Goal: Task Accomplishment & Management: Use online tool/utility

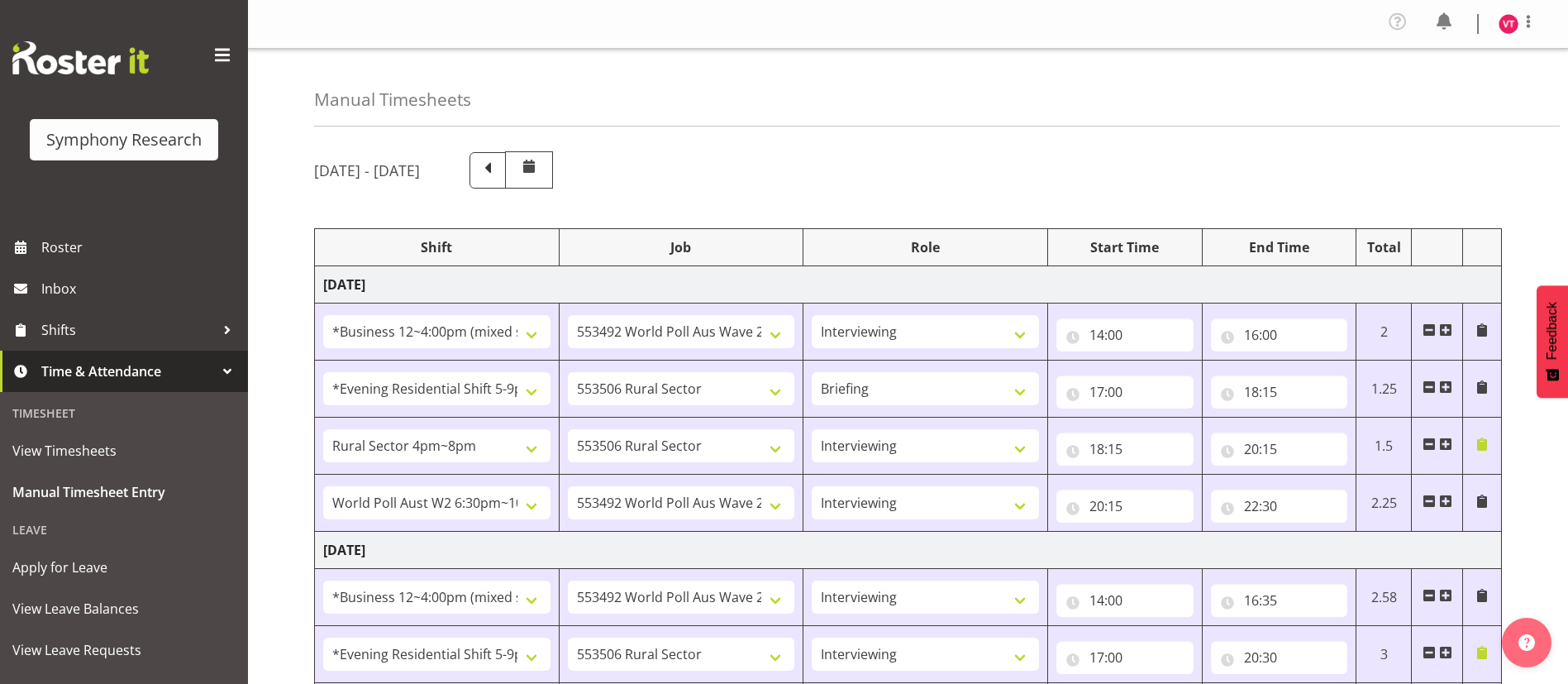
select select "81741"
select select "10499"
select select "47"
select select "48116"
select select "10587"
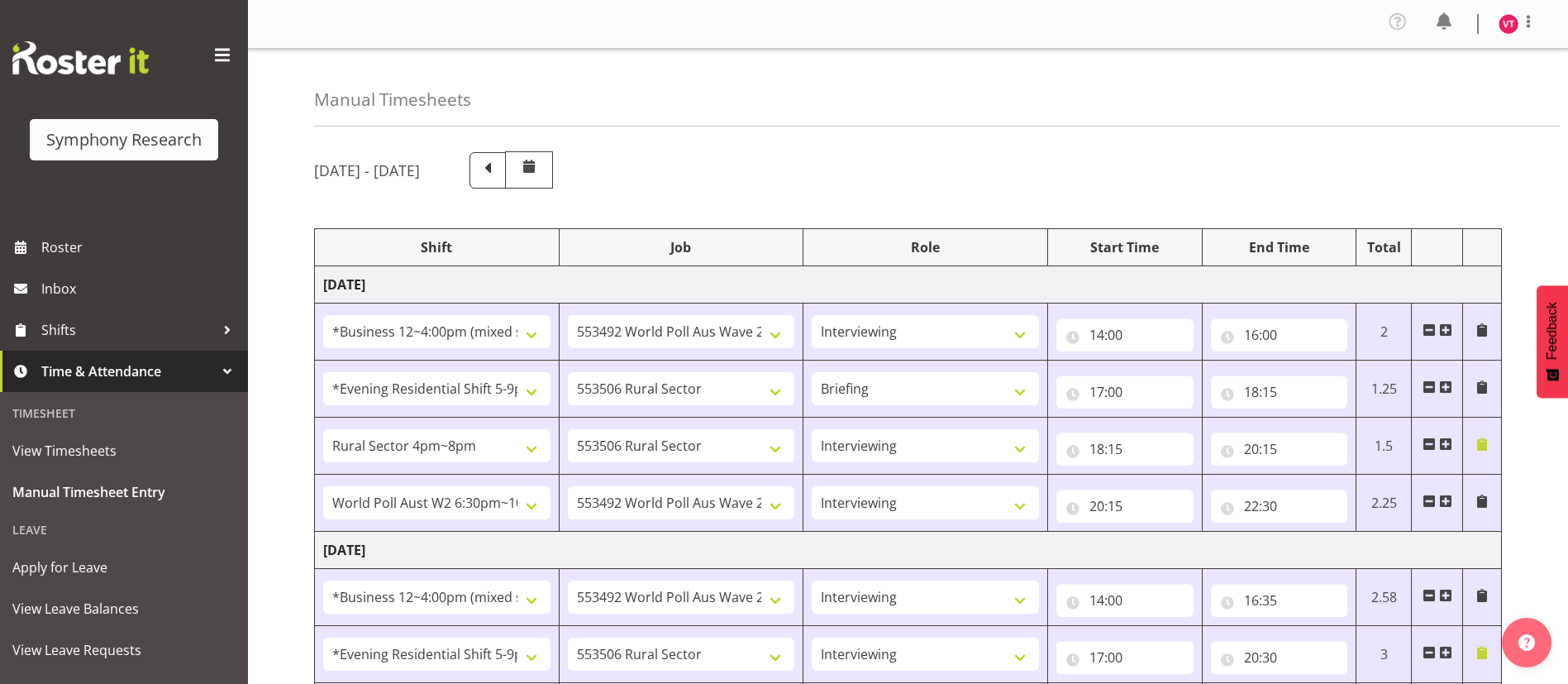
select select "81298"
select select "10587"
select select "47"
select select "56692"
select select "10499"
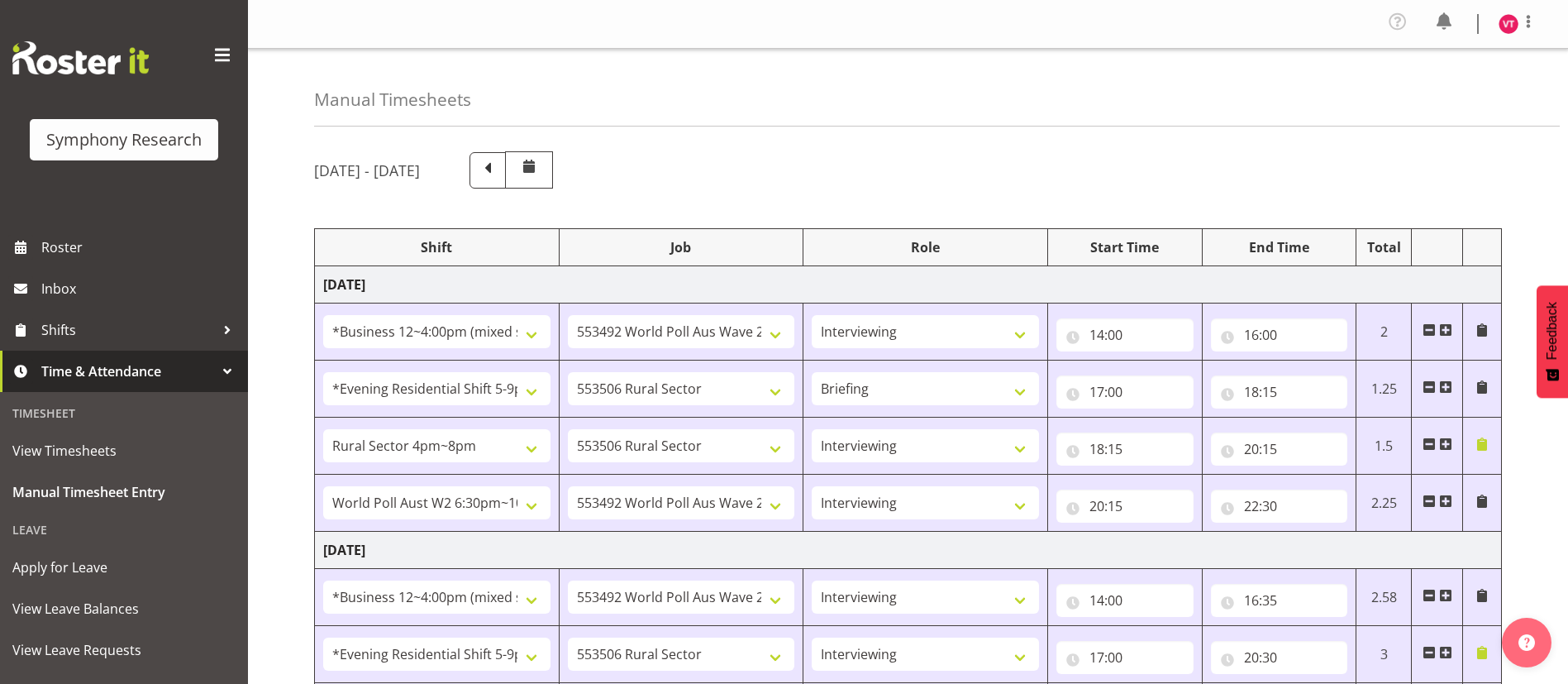
select select "47"
select select "81741"
select select "10499"
select select "47"
select select "48116"
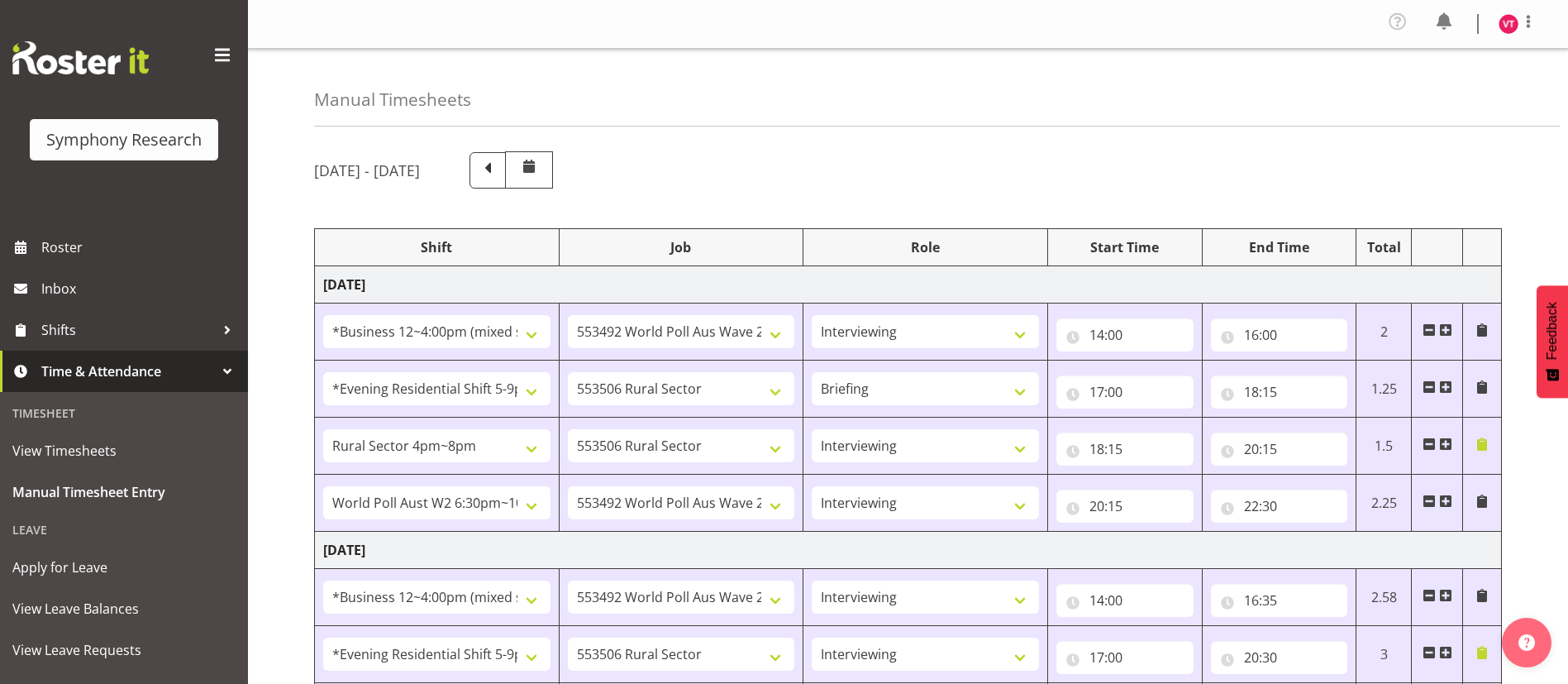
select select "10587"
select select "47"
select select "56692"
select select "10499"
select select "47"
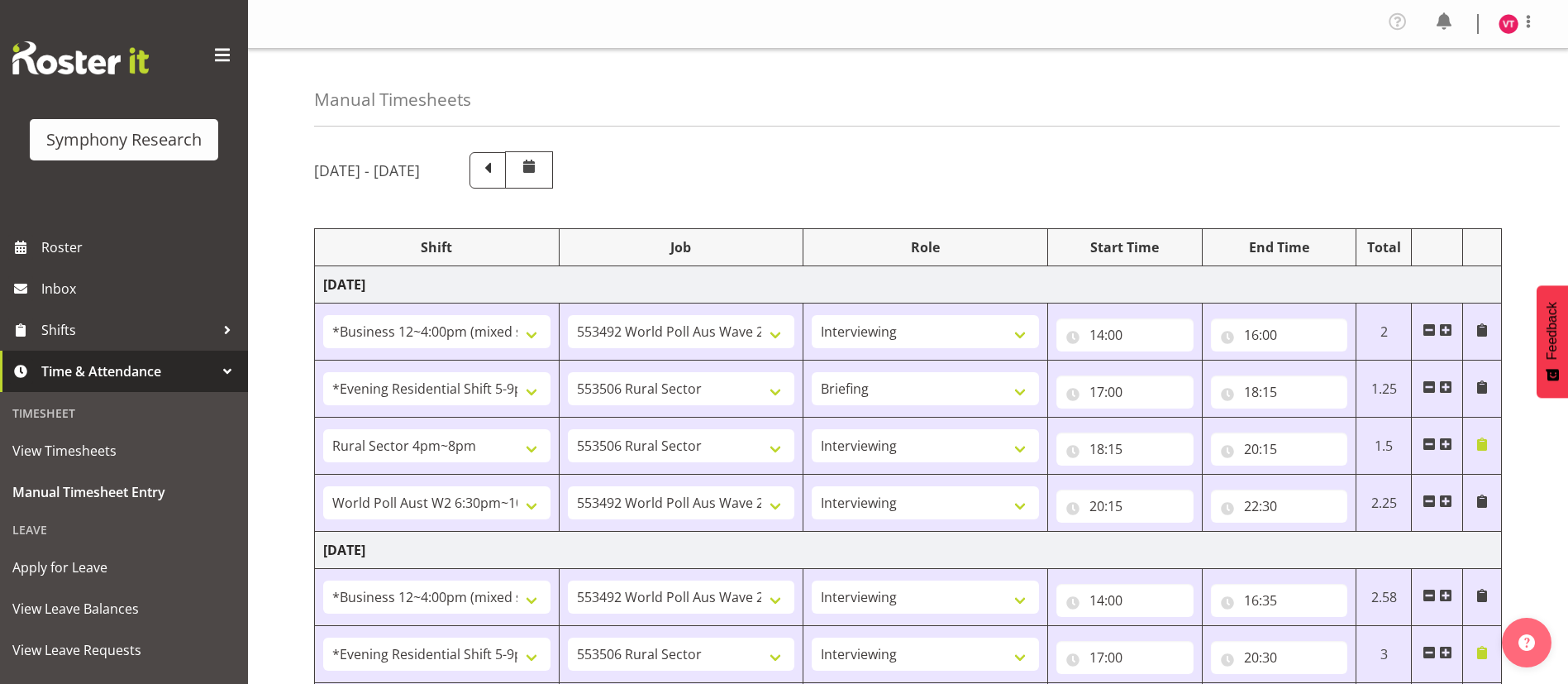
select select "81741"
select select "10499"
select select "47"
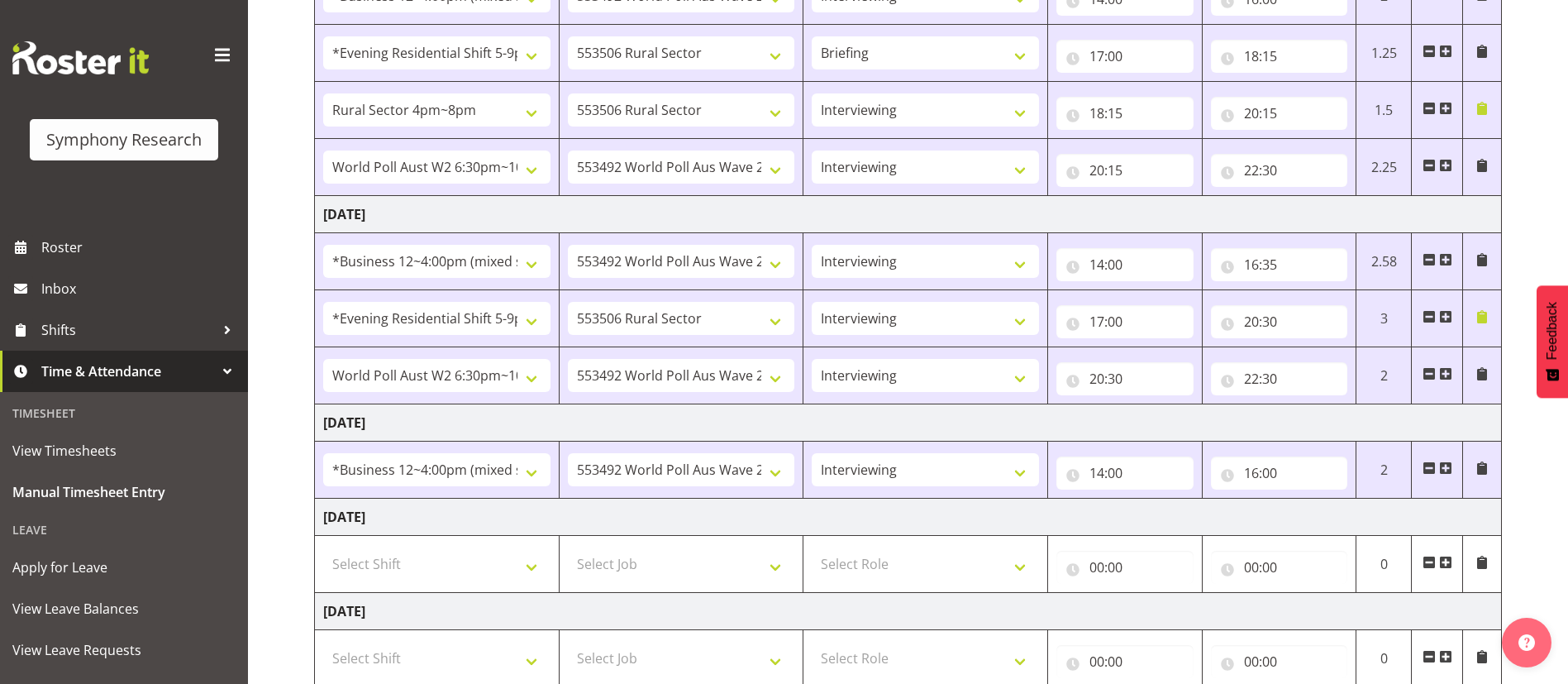
scroll to position [286, 0]
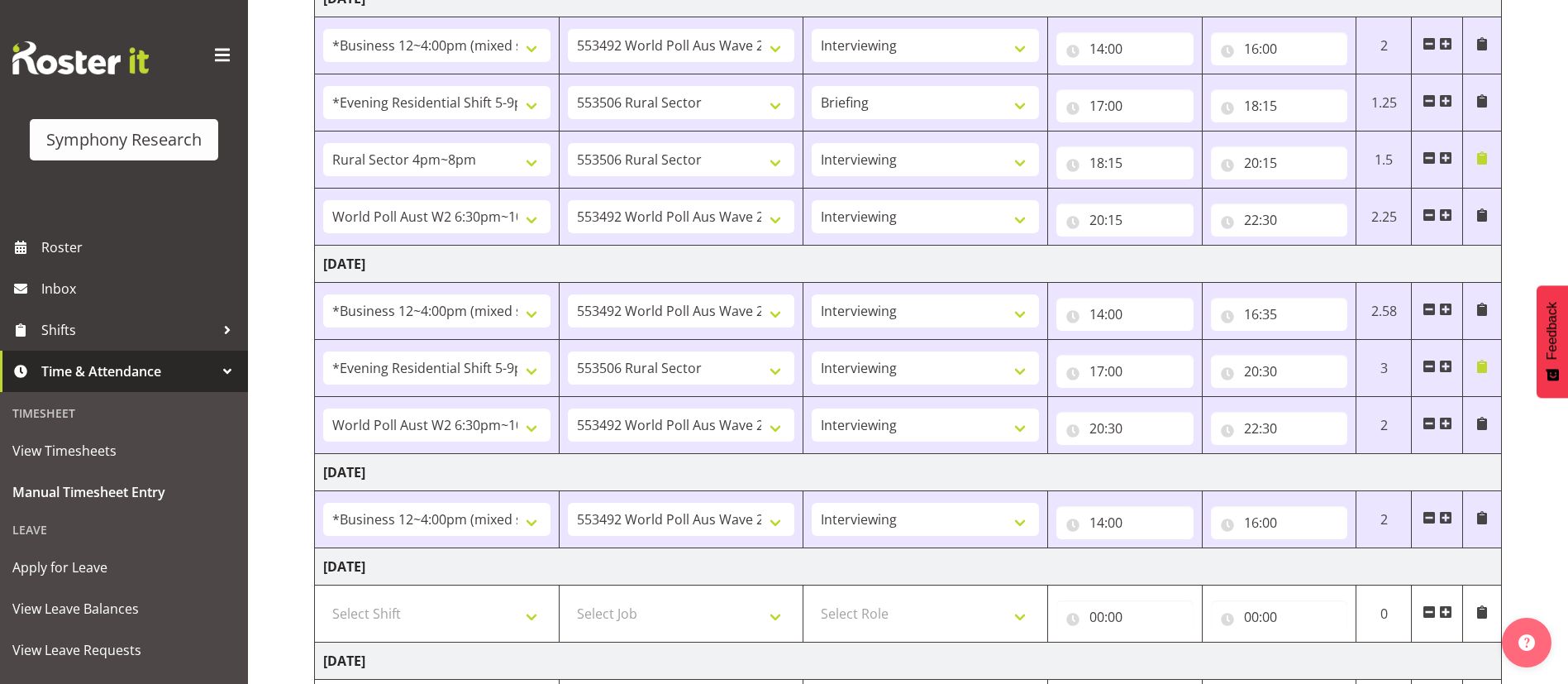
click at [1485, 156] on span at bounding box center [1482, 157] width 13 height 13
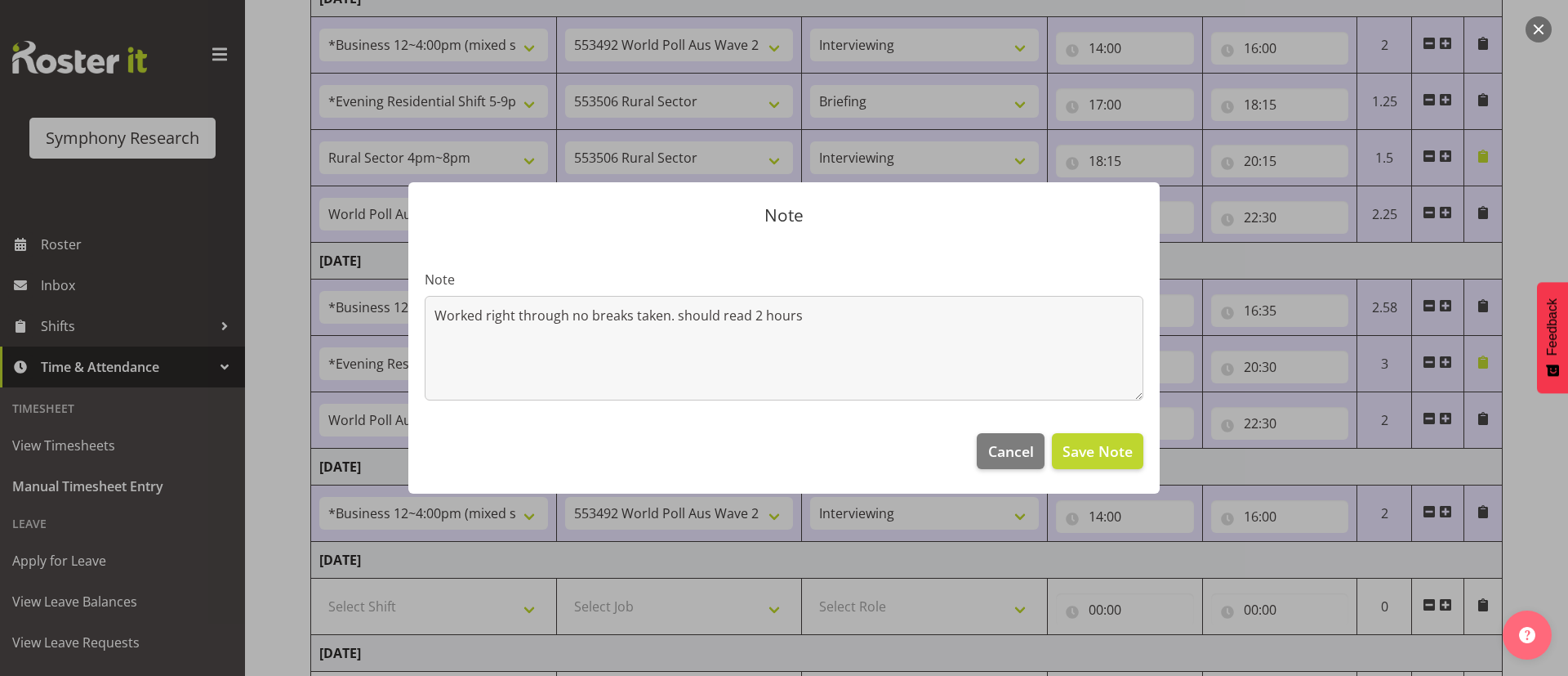
click at [1525, 170] on div at bounding box center [784, 338] width 1568 height 676
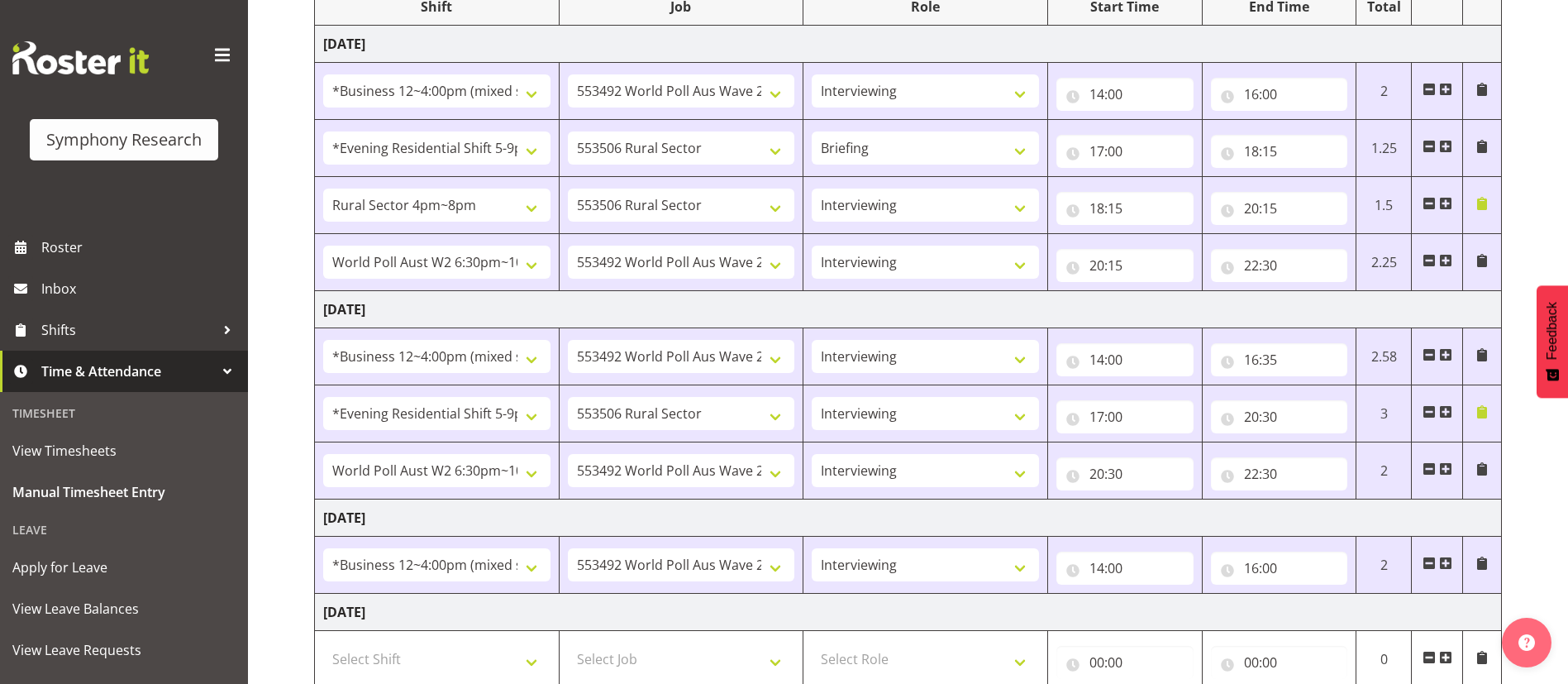
scroll to position [243, 0]
click at [1534, 497] on div "[DATE] - [DATE] Shift Job Role Start Time End Time Total [DATE] !!Weekend Resid…" at bounding box center [940, 479] width 1253 height 1165
click at [1520, 209] on div "[DATE] - [DATE] Shift Job Role Start Time End Time Total [DATE] !!Weekend Resid…" at bounding box center [940, 479] width 1253 height 1165
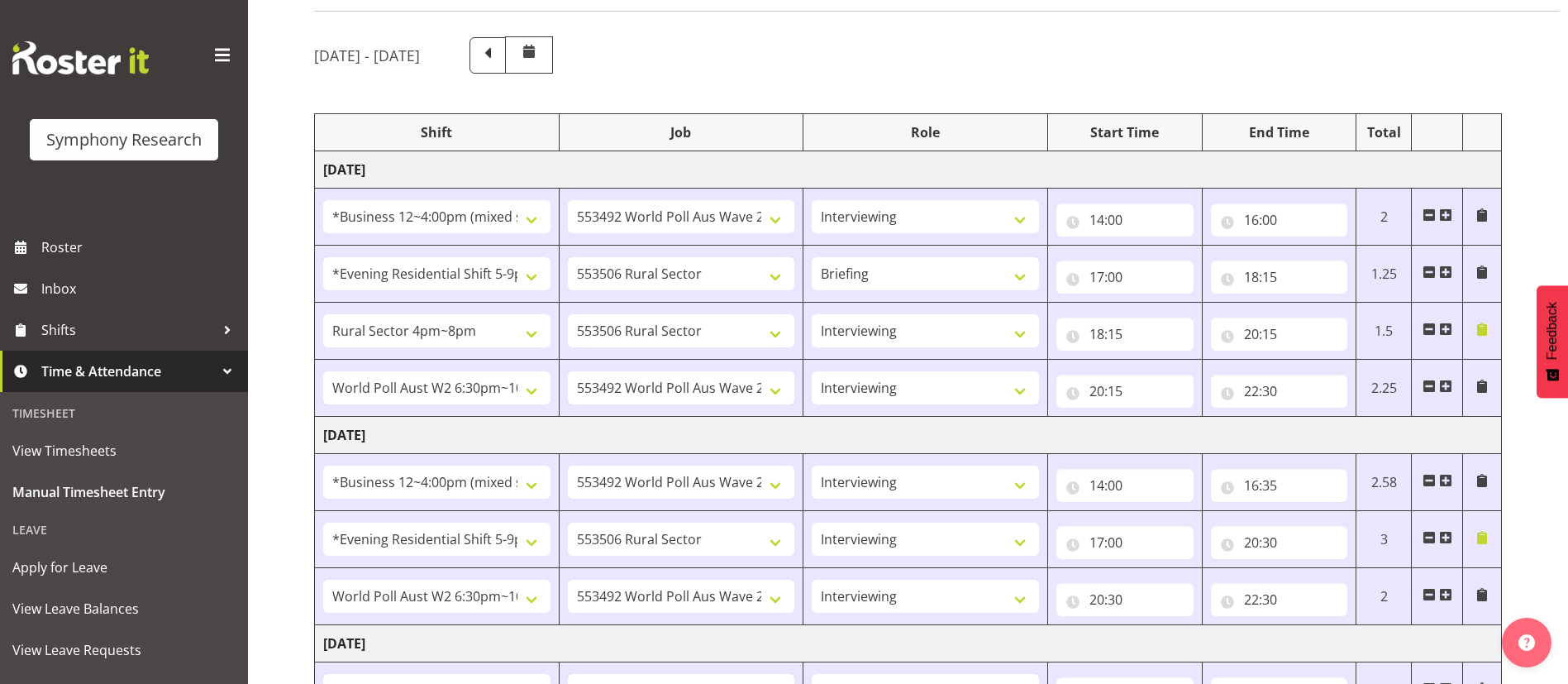
scroll to position [0, 0]
